Goal: Information Seeking & Learning: Check status

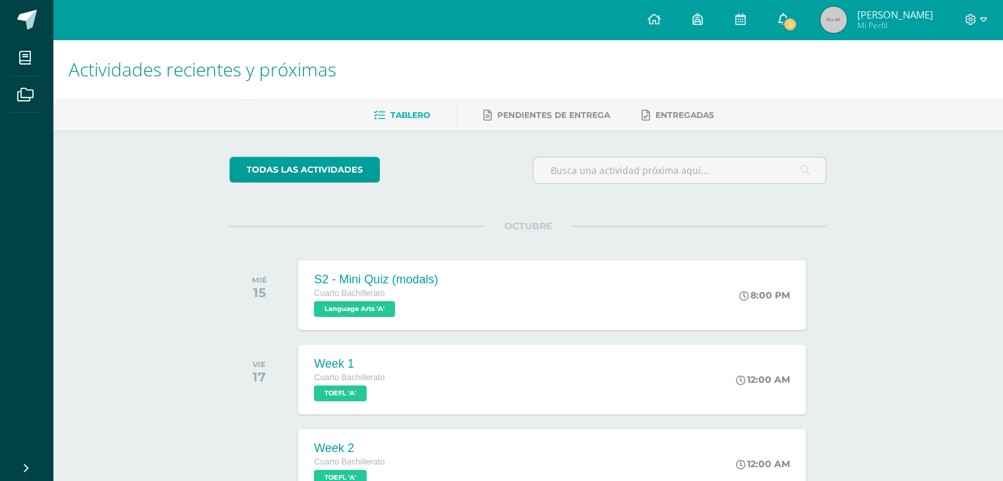
click at [804, 13] on link "5" at bounding box center [783, 20] width 42 height 40
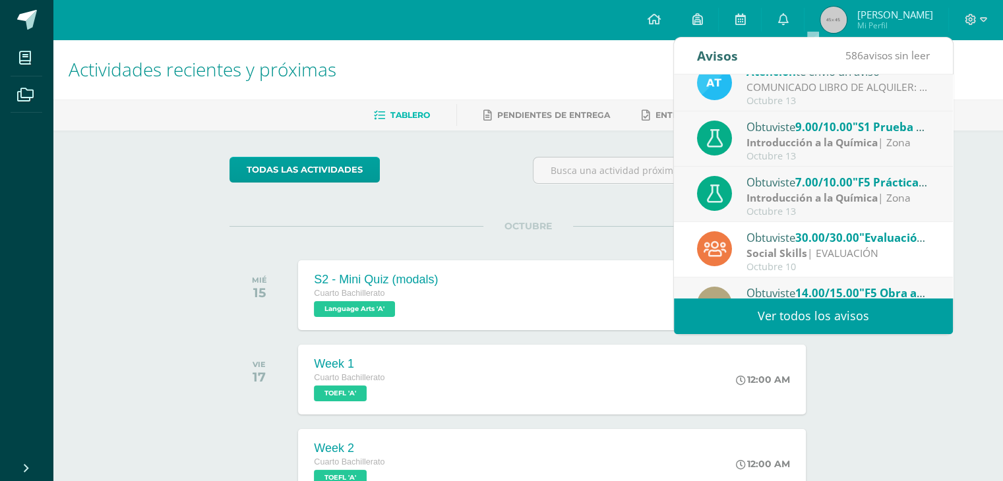
scroll to position [132, 0]
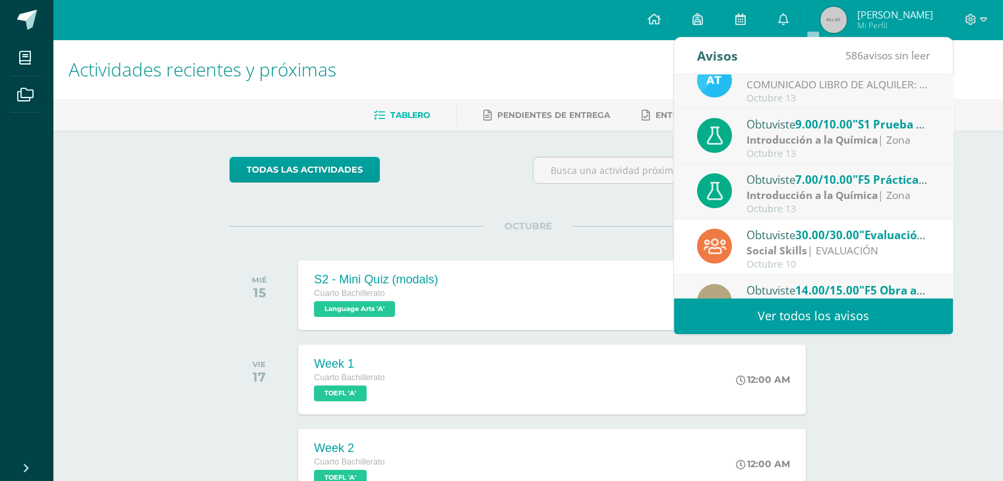
click at [799, 184] on span "7.00/10.00" at bounding box center [823, 179] width 57 height 15
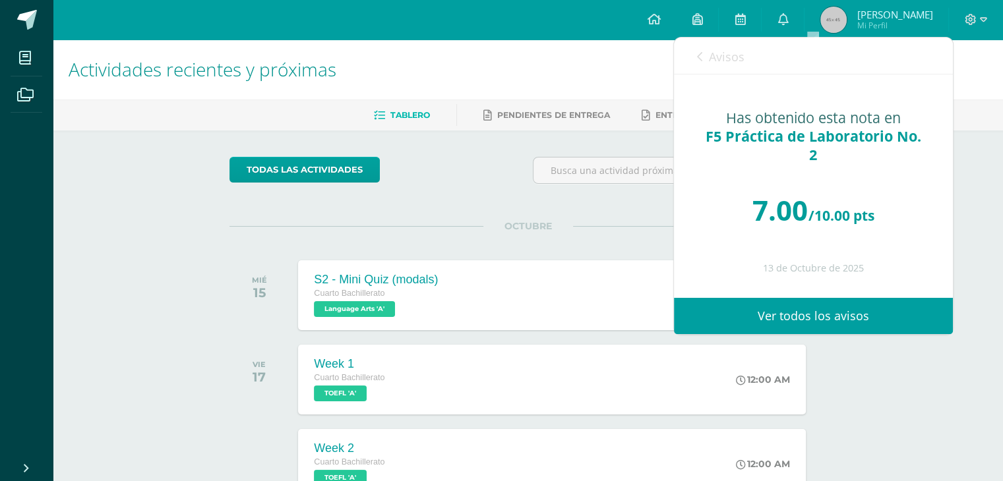
click at [702, 53] on link "Avisos" at bounding box center [720, 57] width 47 height 38
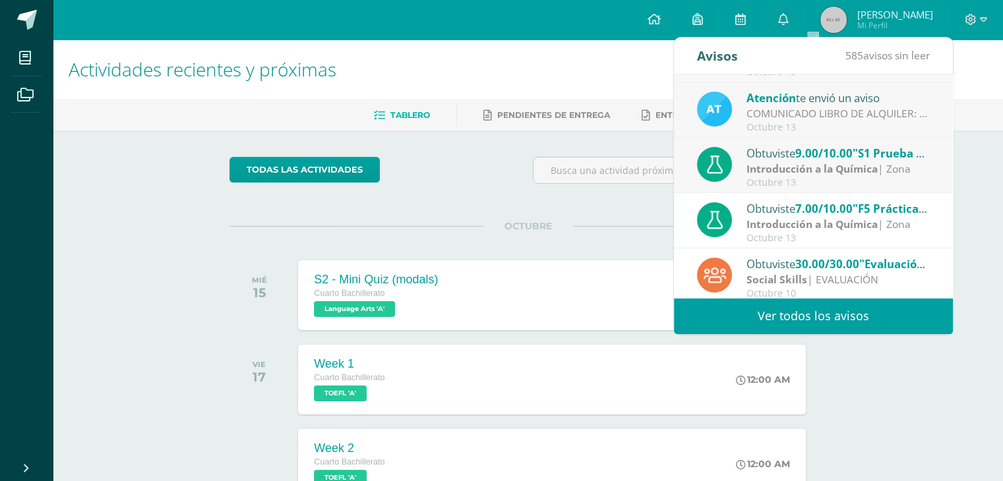
scroll to position [0, 0]
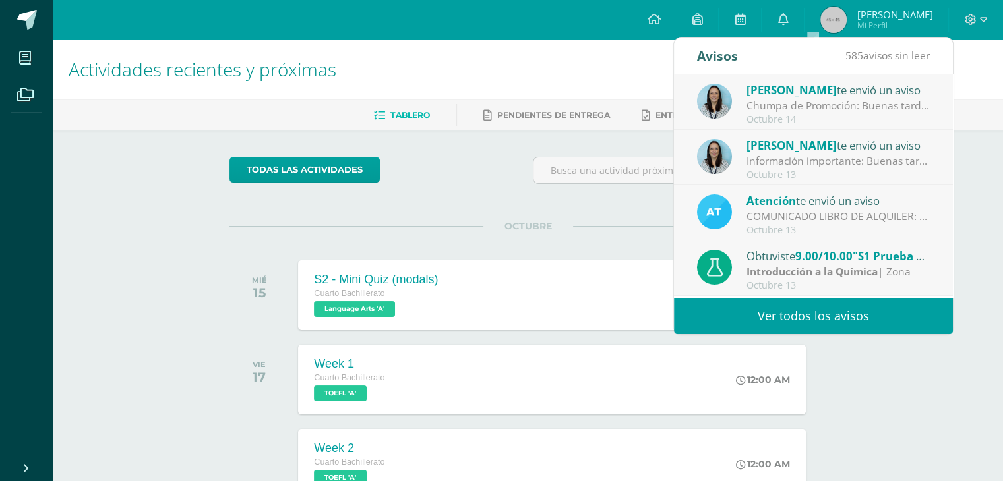
click at [784, 92] on span "[PERSON_NAME]" at bounding box center [792, 89] width 90 height 15
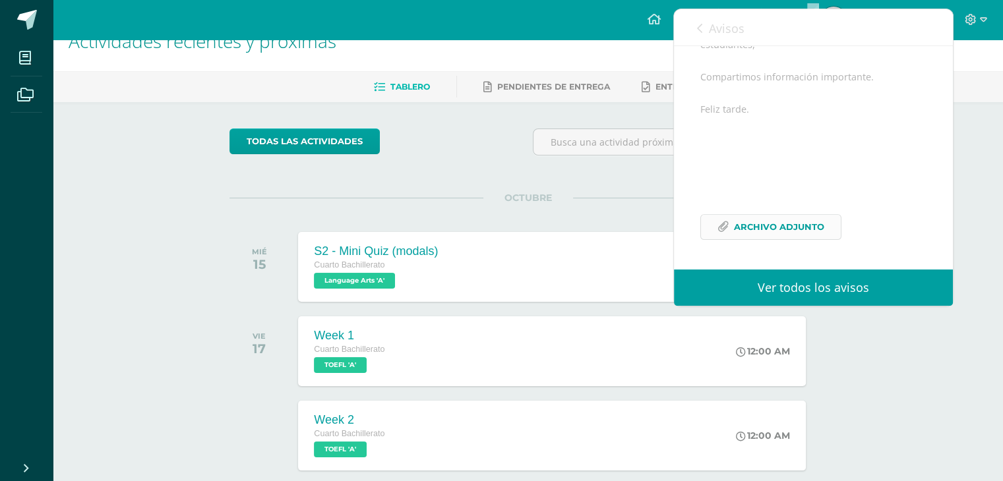
scroll to position [66, 0]
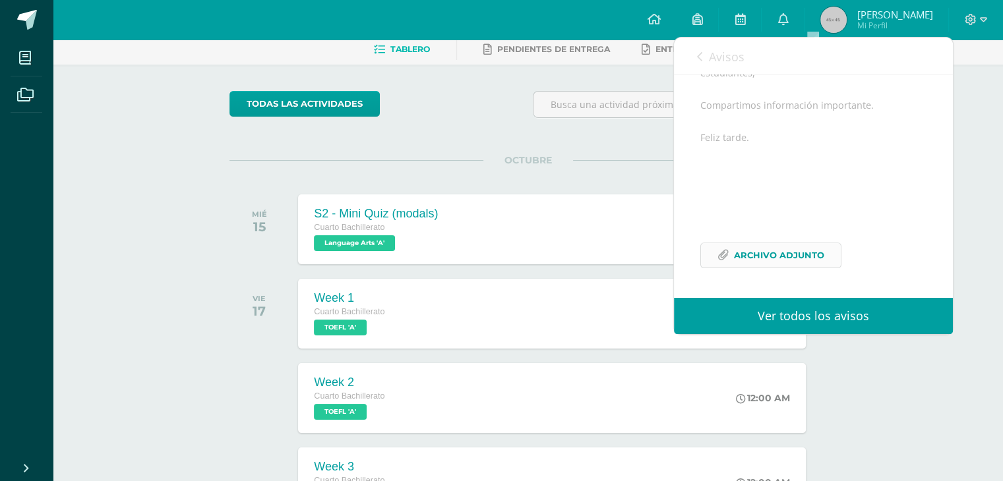
click at [783, 254] on span "Archivo Adjunto" at bounding box center [779, 255] width 90 height 24
click at [728, 38] on link "Avisos" at bounding box center [720, 57] width 47 height 38
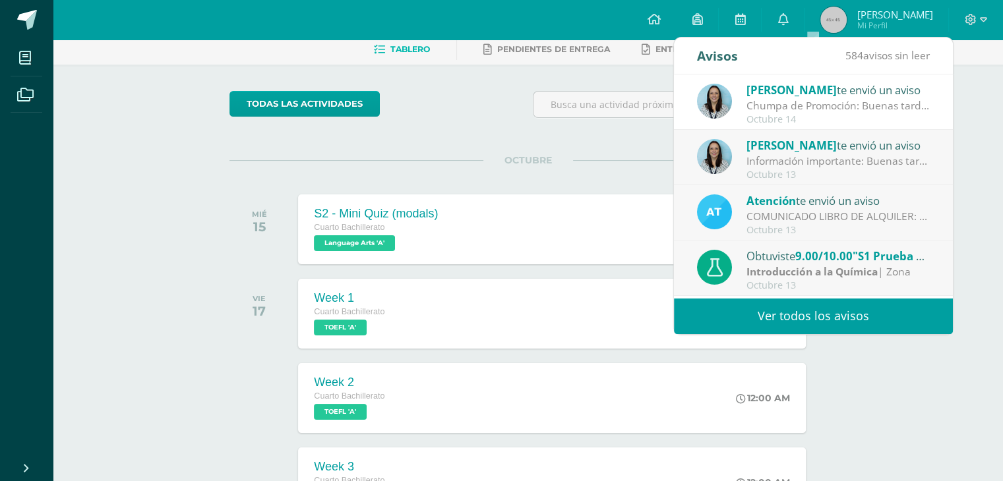
click at [704, 53] on div "Avisos 584 avisos sin leer Avisos" at bounding box center [813, 56] width 279 height 37
click at [273, 58] on ul "Tablero Pendientes de entrega Entregadas" at bounding box center [544, 49] width 950 height 22
click at [788, 15] on icon at bounding box center [783, 19] width 11 height 12
click at [801, 11] on link "0" at bounding box center [783, 20] width 42 height 40
